Goal: Information Seeking & Learning: Learn about a topic

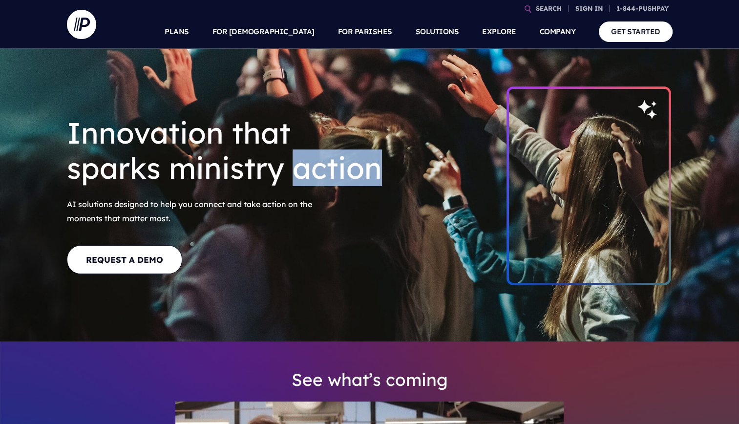
drag, startPoint x: 0, startPoint y: 0, endPoint x: 353, endPoint y: 180, distance: 396.7
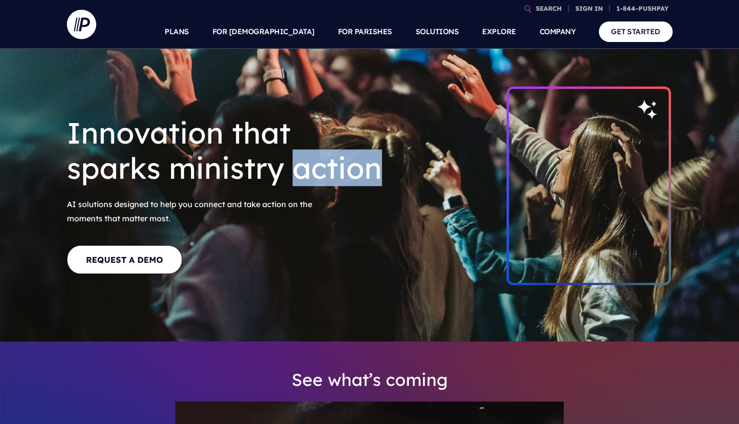
click at [353, 180] on h1 "Innovation that sparks ministry action" at bounding box center [228, 150] width 322 height 86
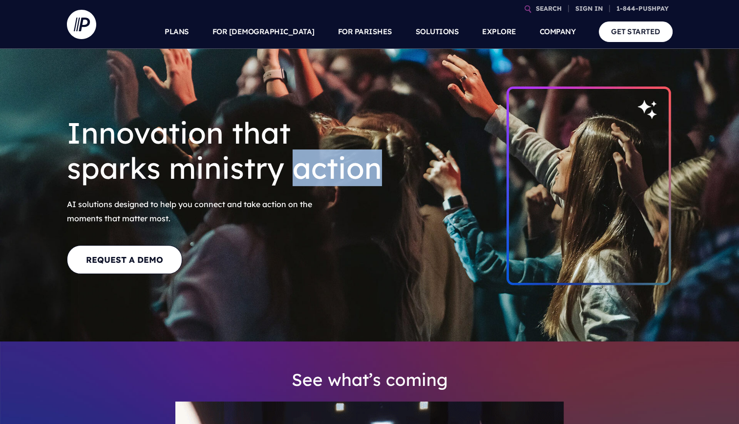
click at [353, 180] on h1 "Innovation that sparks ministry action" at bounding box center [228, 150] width 322 height 86
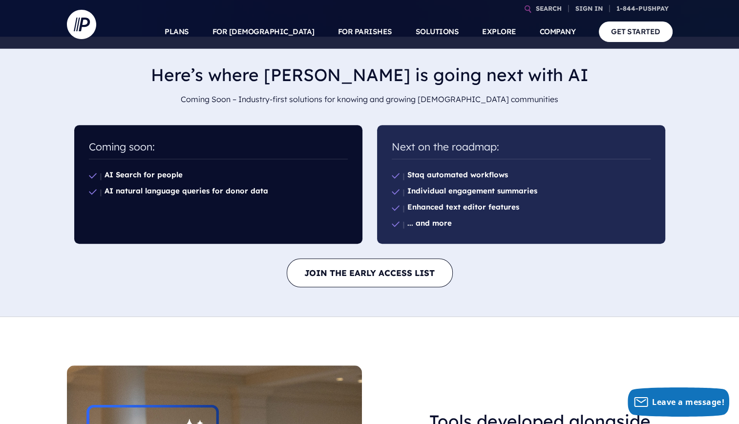
scroll to position [625, 0]
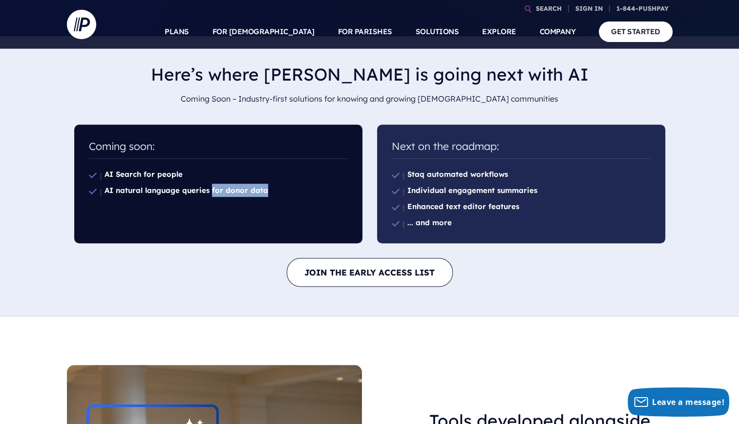
drag, startPoint x: 214, startPoint y: 182, endPoint x: 310, endPoint y: 187, distance: 96.3
click at [310, 187] on li "AI natural language queries for donor data" at bounding box center [218, 190] width 259 height 16
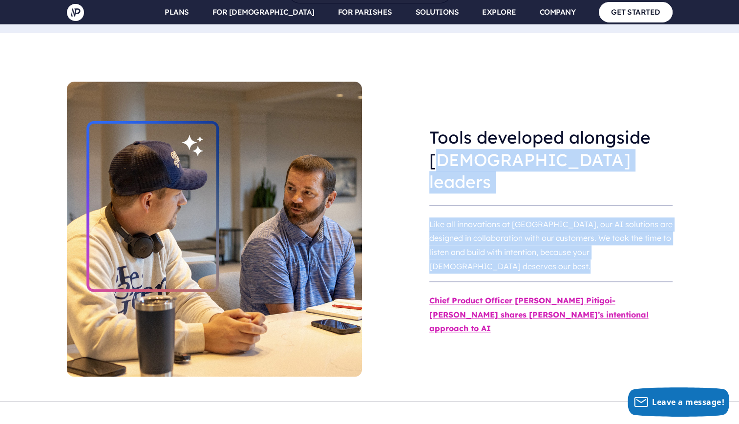
drag, startPoint x: 435, startPoint y: 201, endPoint x: 484, endPoint y: 266, distance: 81.9
click at [484, 266] on div "Tools developed alongside church leaders Like all innovations at Pushpay, our A…" at bounding box center [550, 229] width 243 height 221
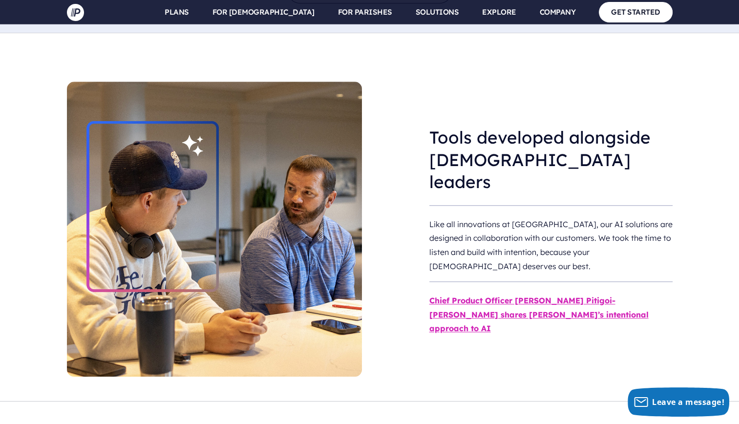
click at [484, 266] on div "Tools developed alongside church leaders Like all innovations at Pushpay, our A…" at bounding box center [550, 229] width 243 height 221
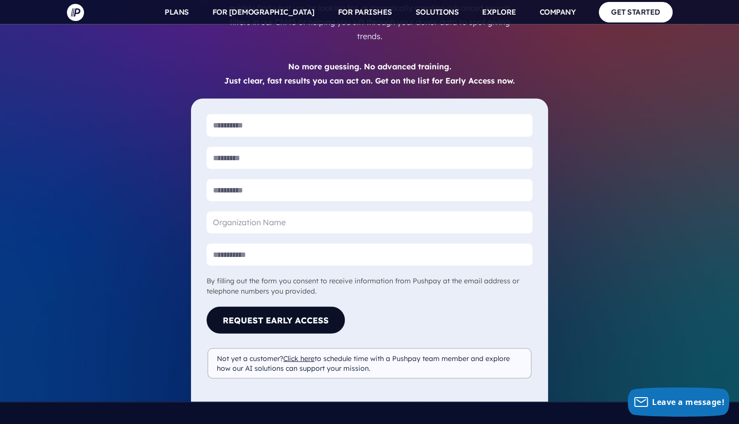
scroll to position [2280, 0]
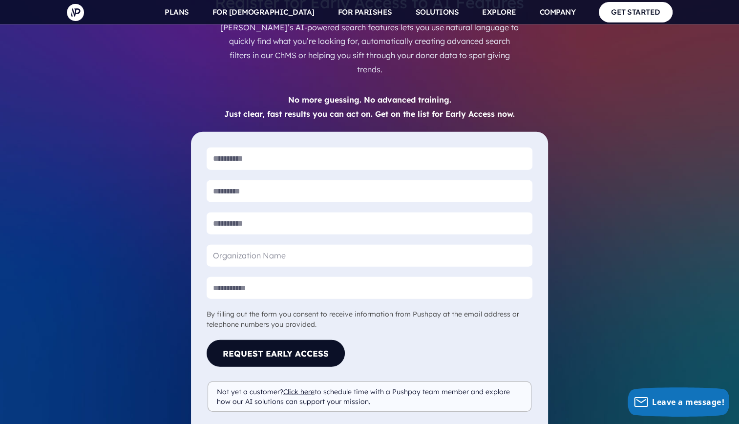
click at [481, 309] on div "By filling out the form you consent to receive information from Pushpay at the …" at bounding box center [369, 319] width 326 height 21
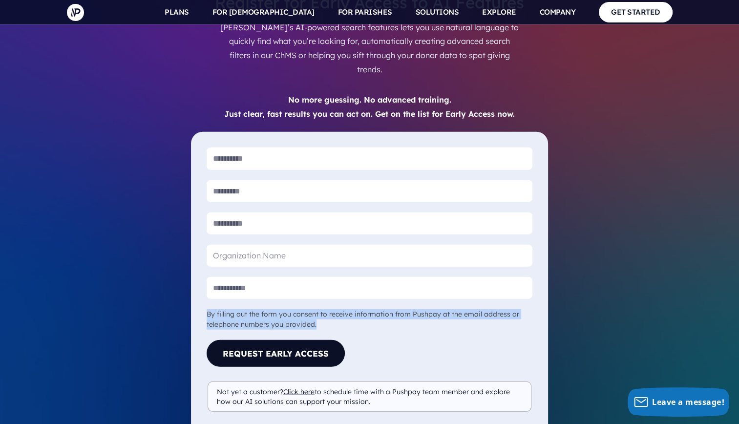
click at [481, 309] on div "By filling out the form you consent to receive information from Pushpay at the …" at bounding box center [369, 319] width 326 height 21
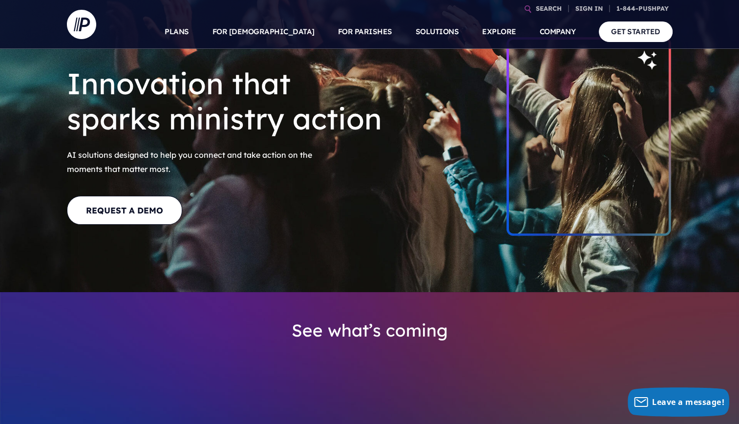
scroll to position [0, 0]
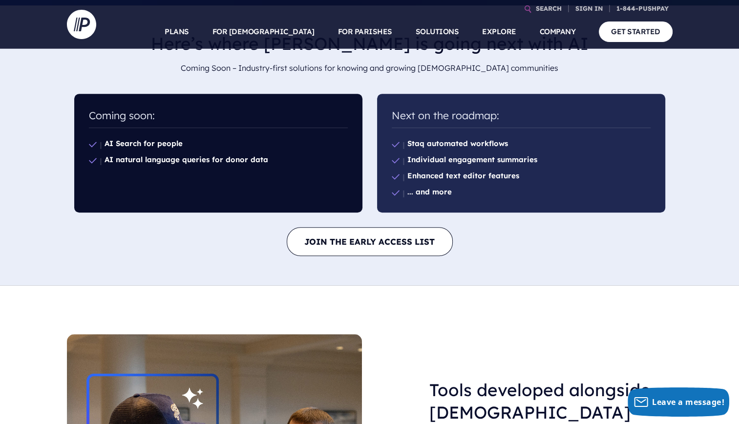
scroll to position [655, 0]
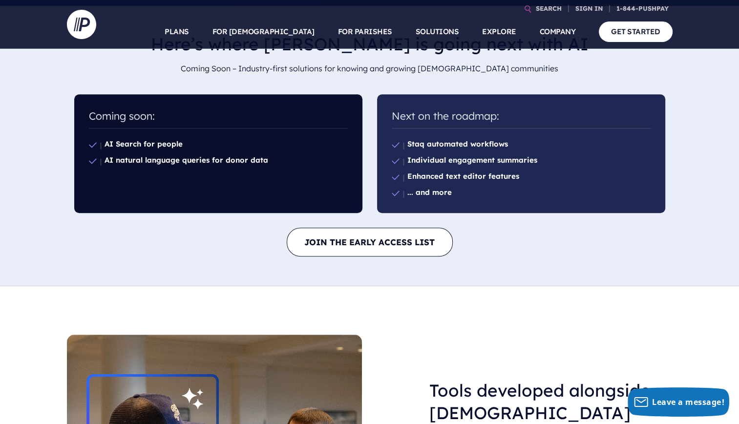
click at [430, 194] on b "... and more" at bounding box center [429, 191] width 44 height 9
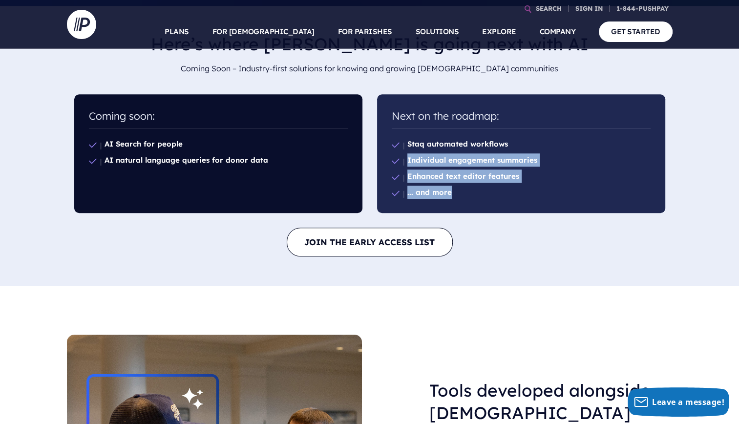
drag, startPoint x: 490, startPoint y: 201, endPoint x: 398, endPoint y: 154, distance: 103.1
click at [398, 154] on ul "Staq automated workflows Individual engagement summaries Enhanced text editor f…" at bounding box center [521, 168] width 259 height 80
click at [398, 154] on li "Individual engagement summaries" at bounding box center [521, 160] width 259 height 16
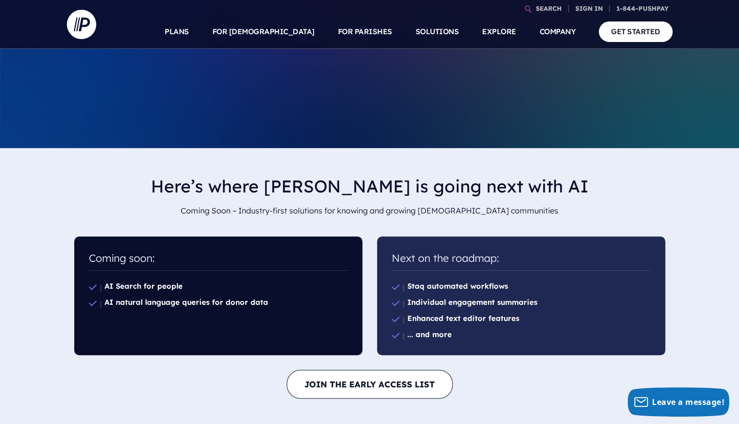
scroll to position [513, 0]
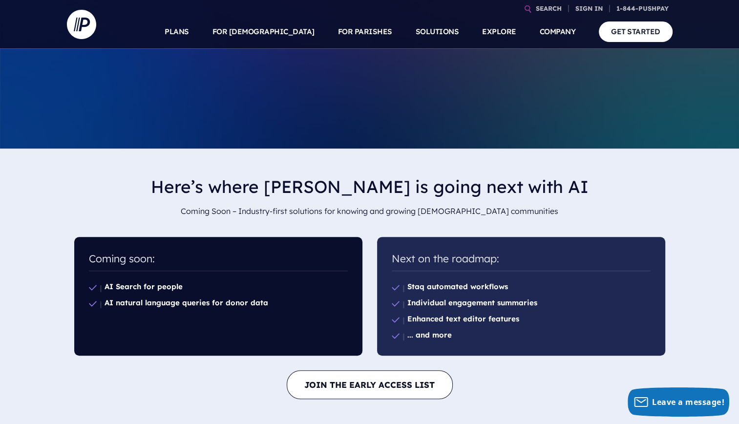
click at [398, 154] on div "Here’s where Pushpay is going next with AI Coming Soon – Industry-first solutio…" at bounding box center [369, 288] width 739 height 280
click at [272, 121] on p "Grow generosity and engagement with one powerful suite of easy-to-use giving, […" at bounding box center [298, 111] width 135 height 44
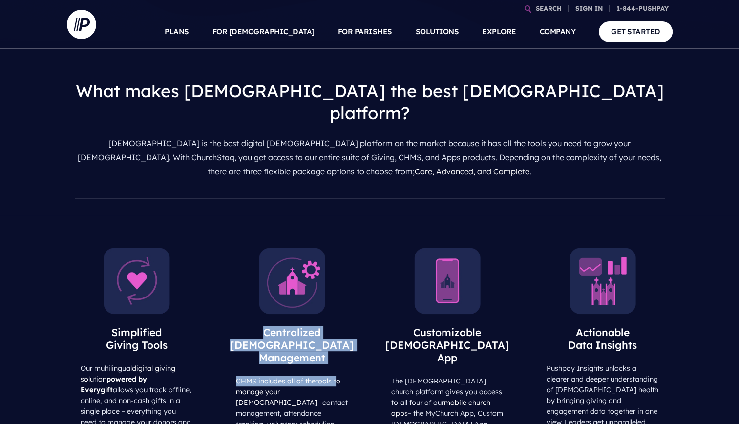
drag, startPoint x: 330, startPoint y: 247, endPoint x: 340, endPoint y: 281, distance: 35.5
click at [340, 281] on div "[DEMOGRAPHIC_DATA] Management CHMS includes all of the tools to manage your [DE…" at bounding box center [292, 353] width 130 height 218
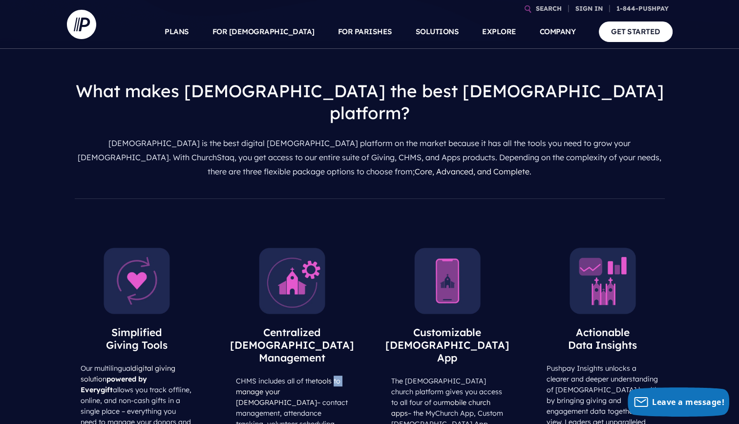
click at [340, 281] on div "[DEMOGRAPHIC_DATA] Management CHMS includes all of the tools to manage your [DE…" at bounding box center [292, 353] width 130 height 218
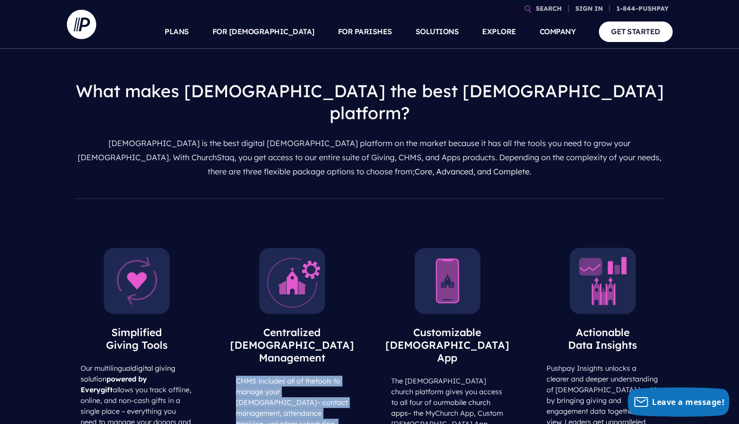
click at [340, 281] on div "[DEMOGRAPHIC_DATA] Management CHMS includes all of the tools to manage your [DE…" at bounding box center [292, 353] width 130 height 218
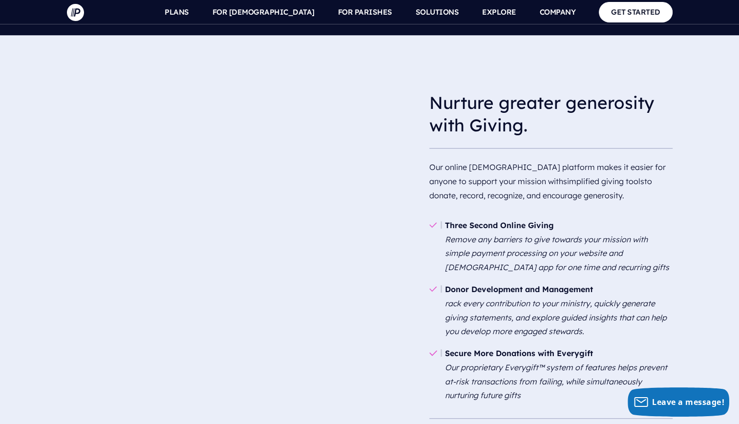
scroll to position [765, 0]
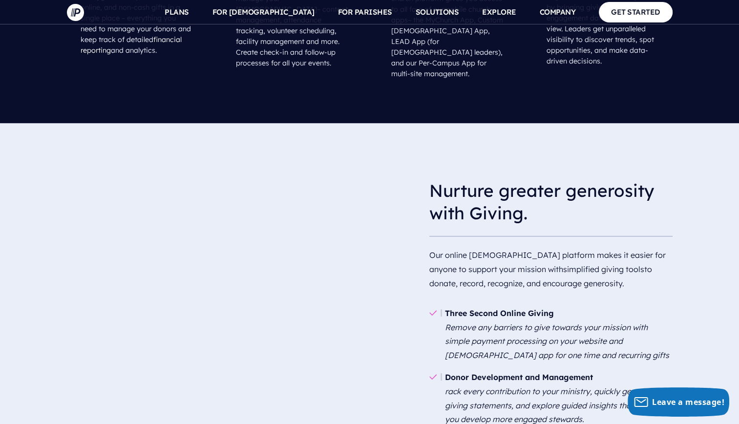
click at [462, 244] on p "Our online [DEMOGRAPHIC_DATA] platform makes it easier for anyone to support yo…" at bounding box center [550, 269] width 243 height 50
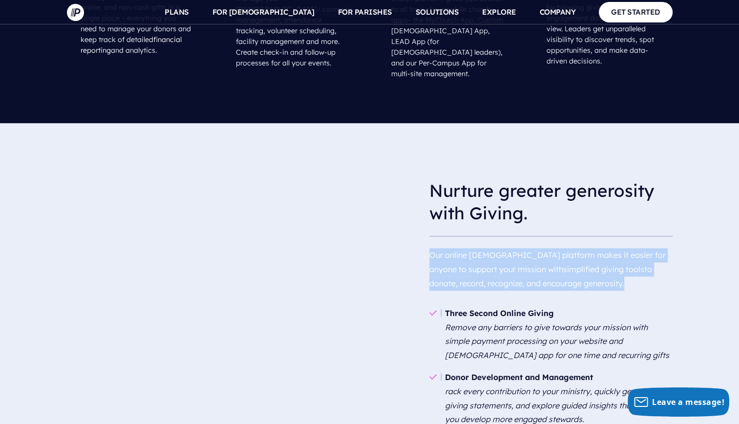
click at [462, 244] on p "Our online [DEMOGRAPHIC_DATA] platform makes it easier for anyone to support yo…" at bounding box center [550, 269] width 243 height 50
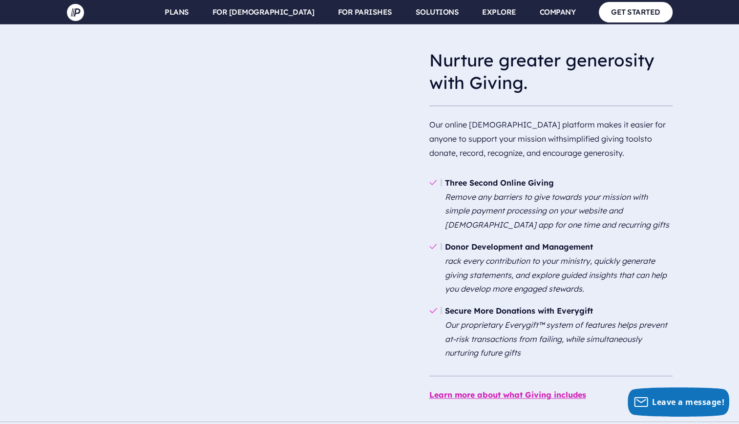
scroll to position [904, 0]
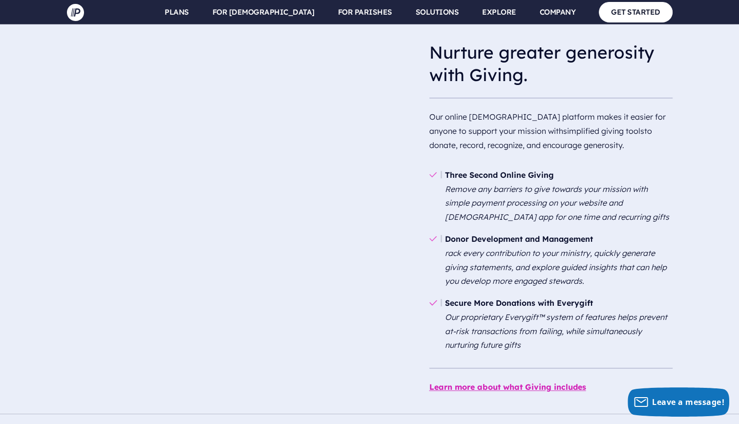
click at [484, 292] on li "Secure More Donations with Everygift Our proprietary Everygift™ system of featu…" at bounding box center [550, 324] width 243 height 64
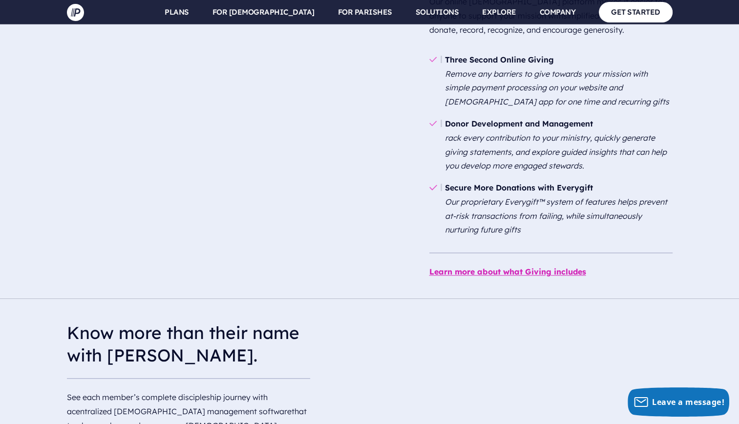
scroll to position [1072, 0]
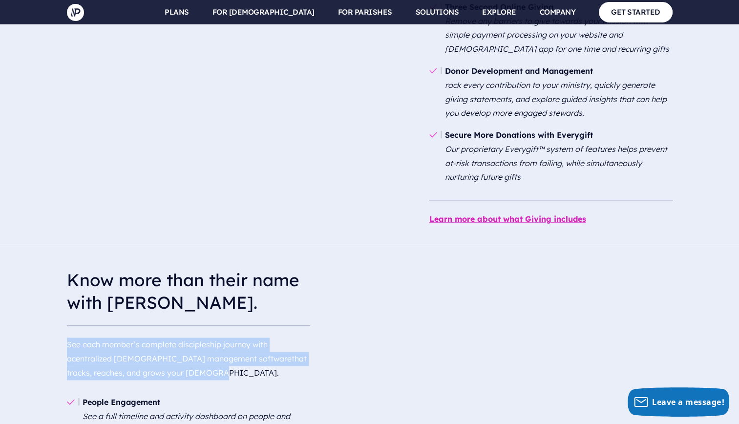
drag, startPoint x: 301, startPoint y: 237, endPoint x: 295, endPoint y: 289, distance: 52.6
click at [295, 289] on div "Know more than their name with [PERSON_NAME]. See each member’s complete discip…" at bounding box center [188, 322] width 243 height 122
click at [295, 333] on p "See each member’s complete discipleship journey with a centralized [DEMOGRAPHIC…" at bounding box center [188, 358] width 243 height 50
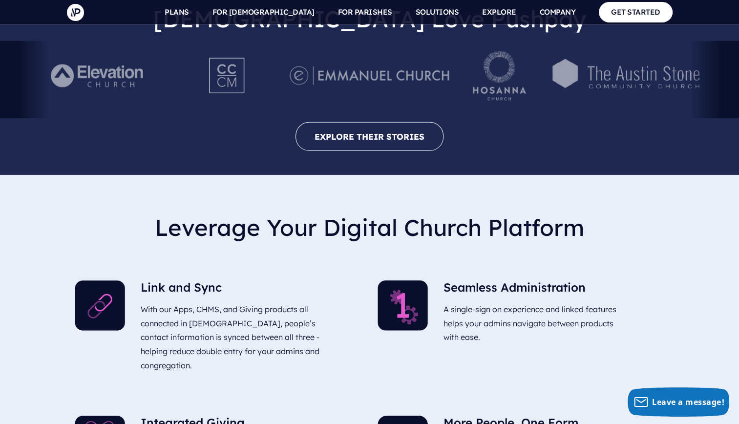
scroll to position [2880, 0]
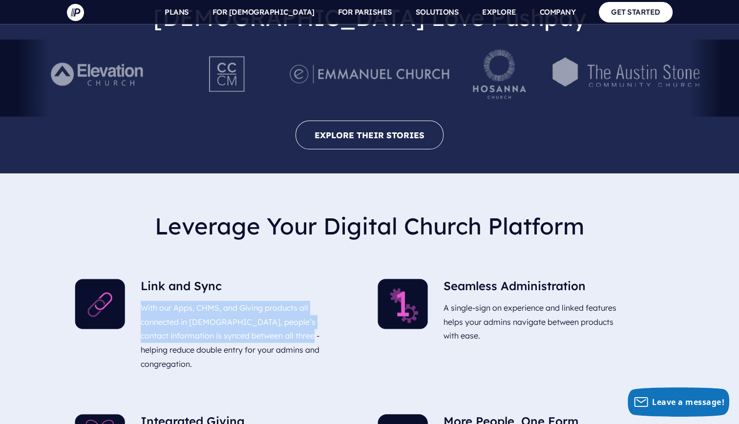
drag, startPoint x: 303, startPoint y: 67, endPoint x: 307, endPoint y: 117, distance: 50.4
click at [307, 279] on div "Link and Sync With our Apps, CHMS, and Giving products all connected in [DEMOGR…" at bounding box center [232, 327] width 182 height 96
click at [307, 297] on p "With our Apps, CHMS, and Giving products all connected in [DEMOGRAPHIC_DATA], p…" at bounding box center [232, 336] width 182 height 78
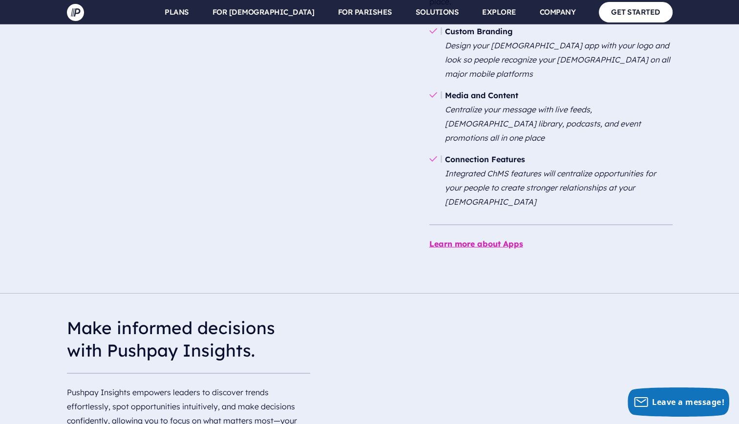
scroll to position [1875, 0]
